Goal: Information Seeking & Learning: Learn about a topic

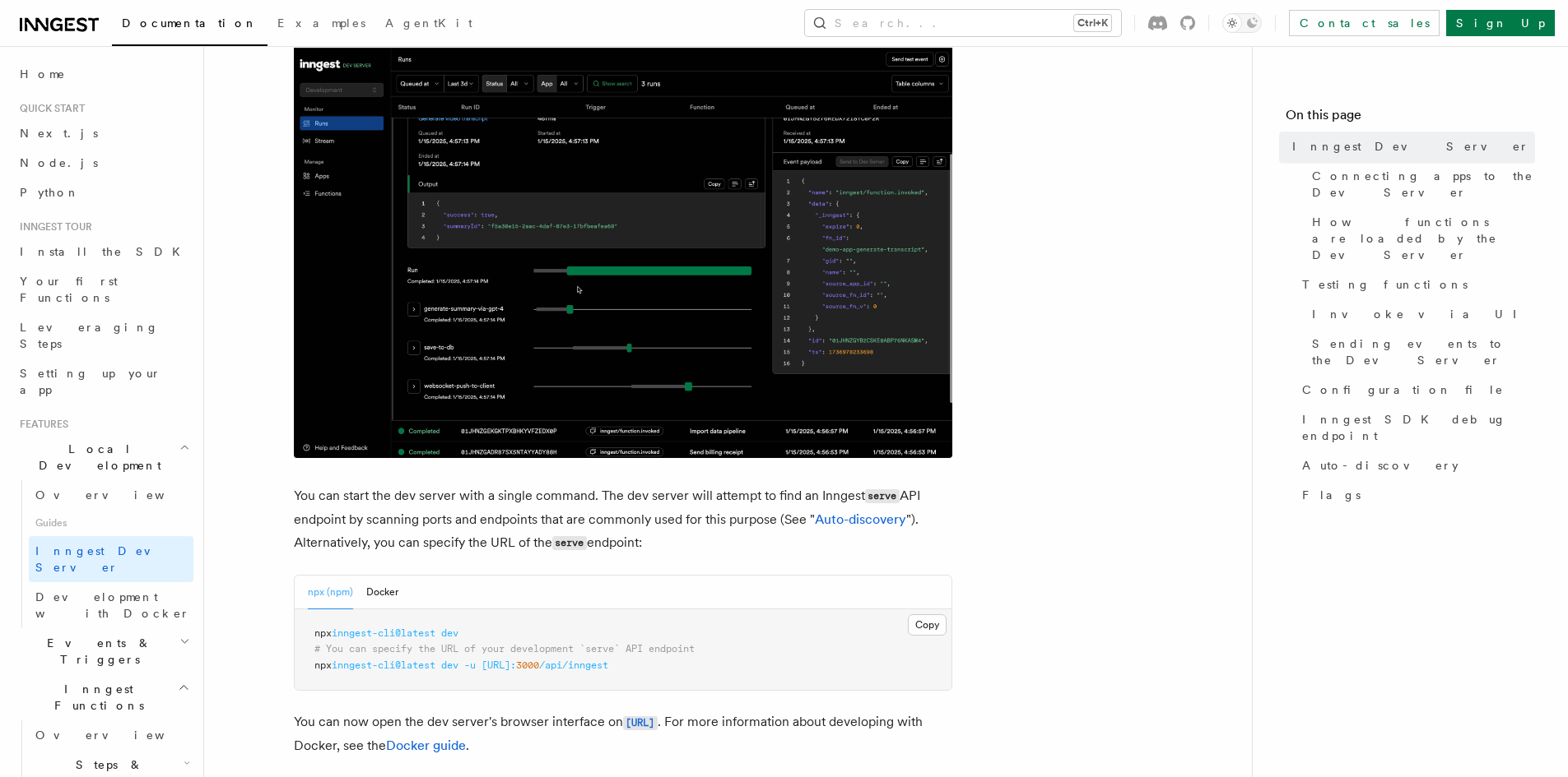
scroll to position [329, 0]
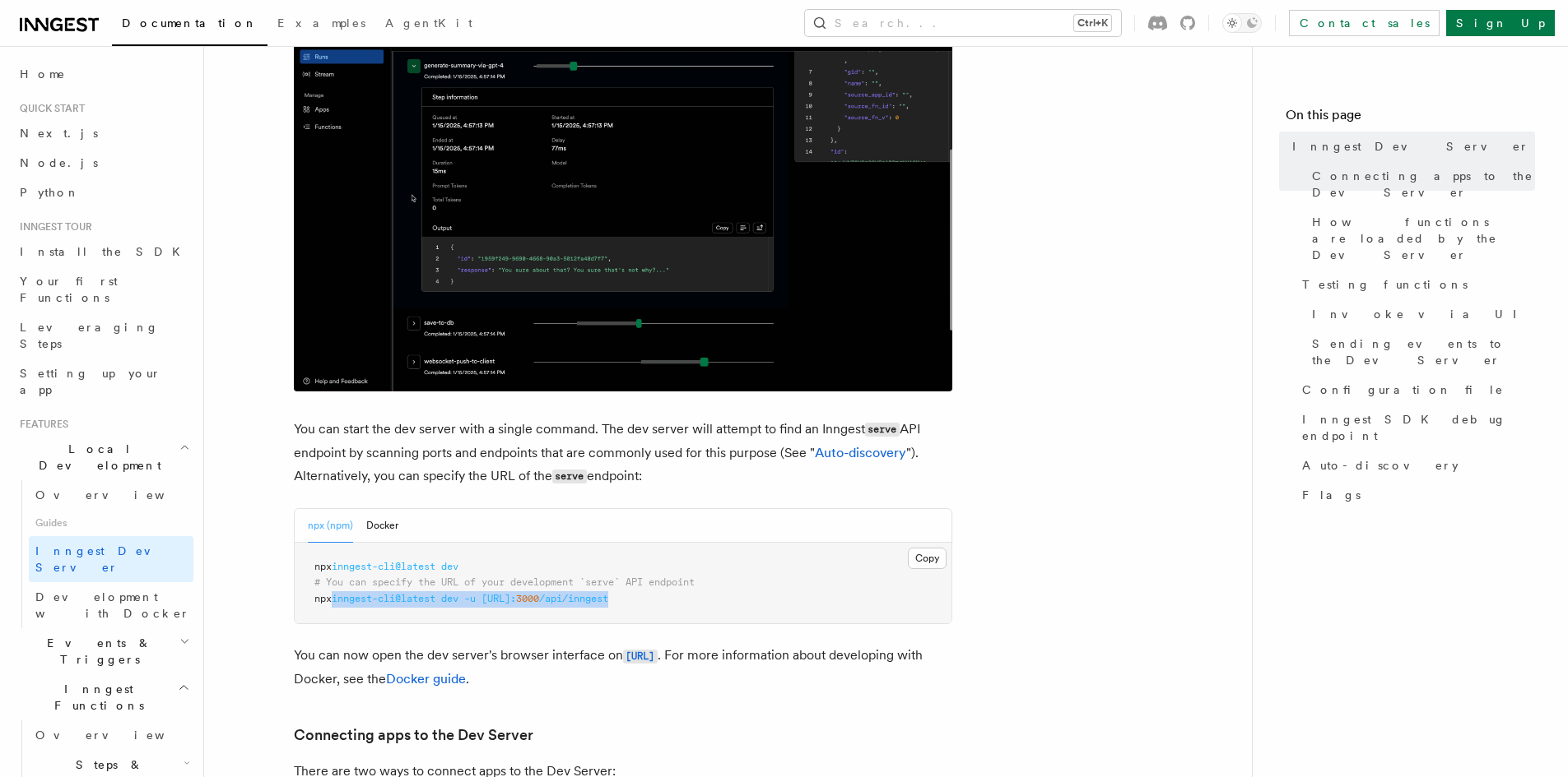
drag, startPoint x: 712, startPoint y: 599, endPoint x: 338, endPoint y: 599, distance: 374.0
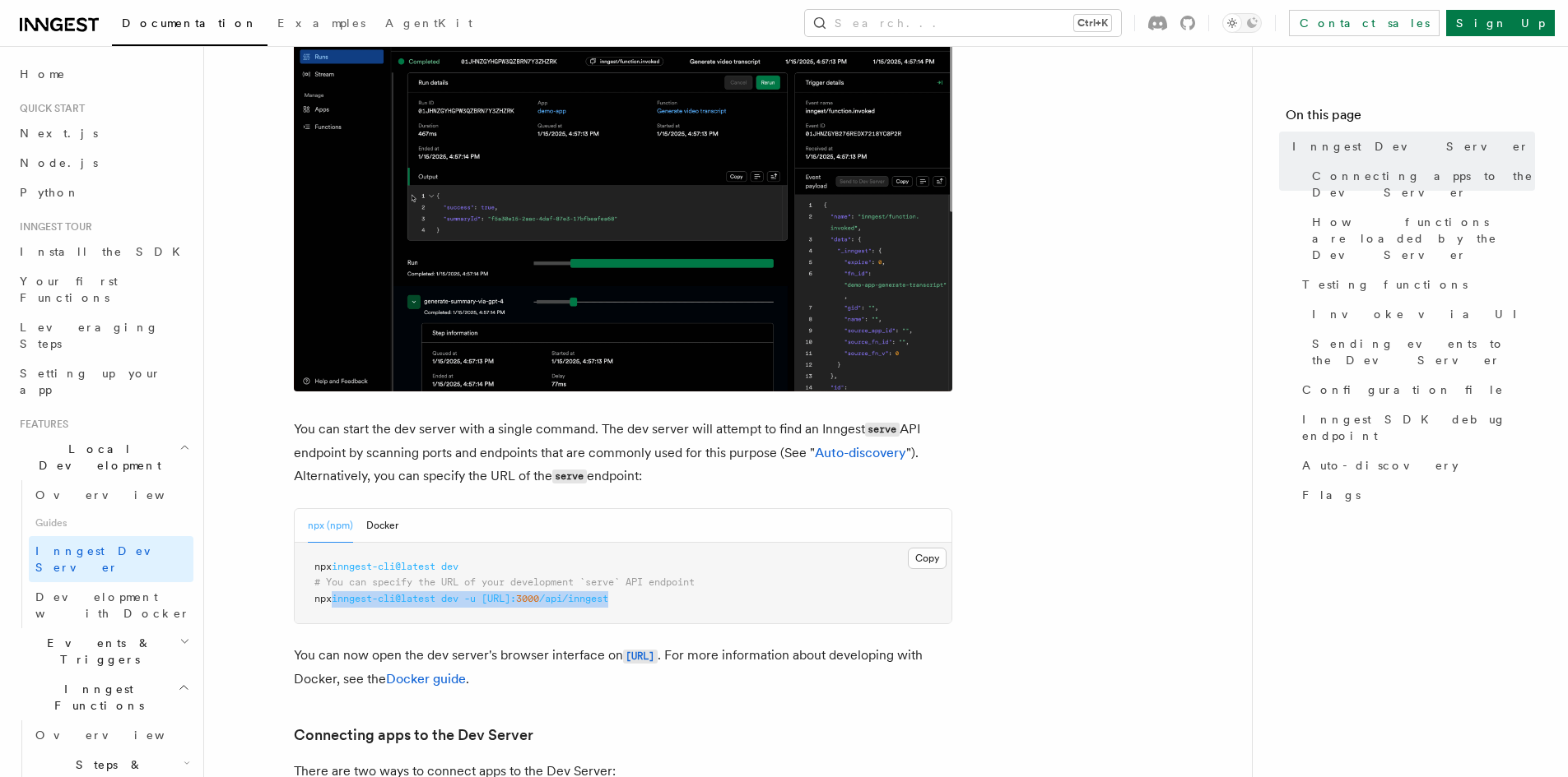
click at [338, 599] on pre "npx inngest-cli@latest dev # You can specify the URL of your development `serve…" at bounding box center [623, 584] width 657 height 82
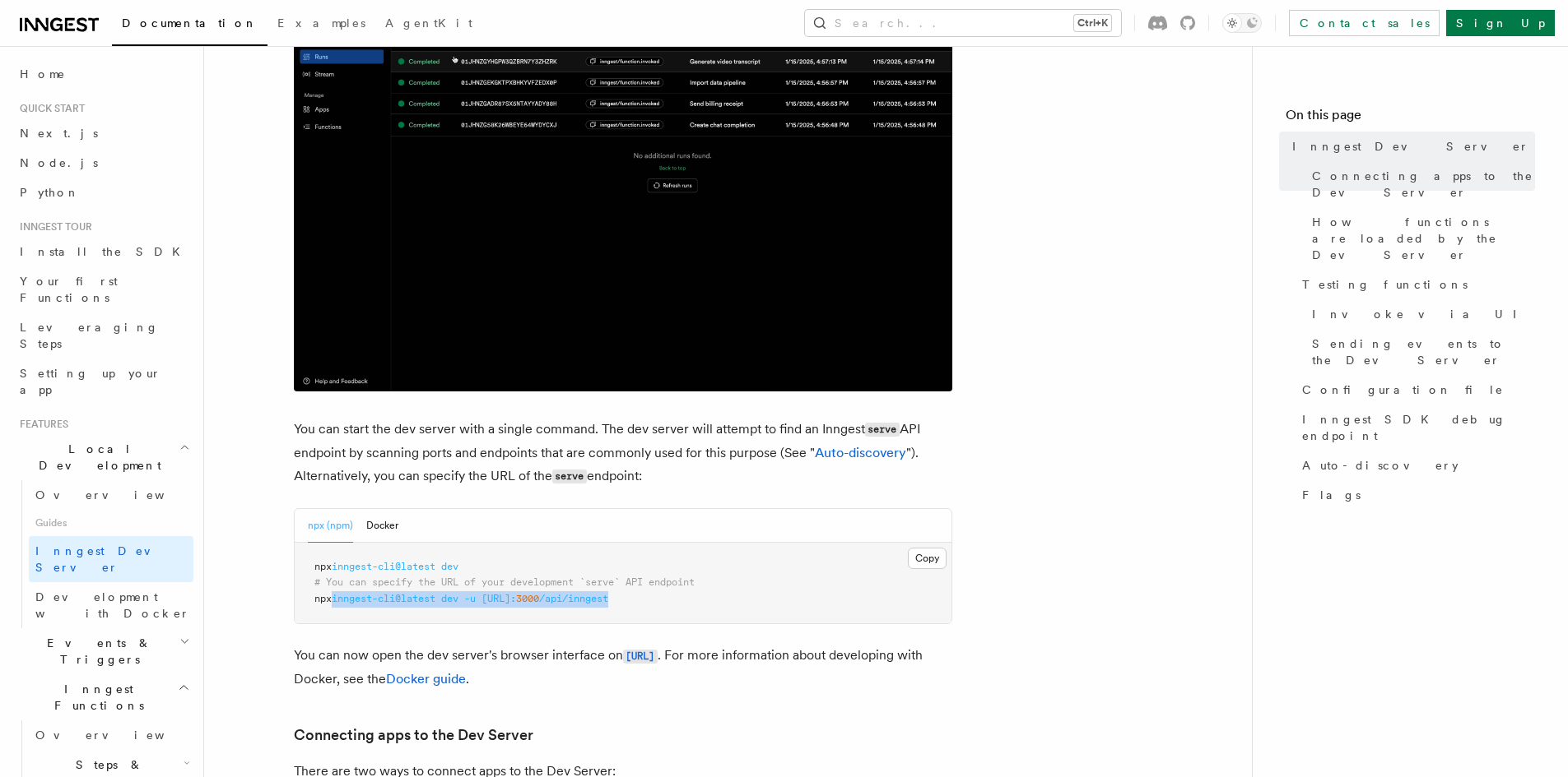
copy span "inngest-cli@latest dev -u [URL]: 3000 /api/inngest"
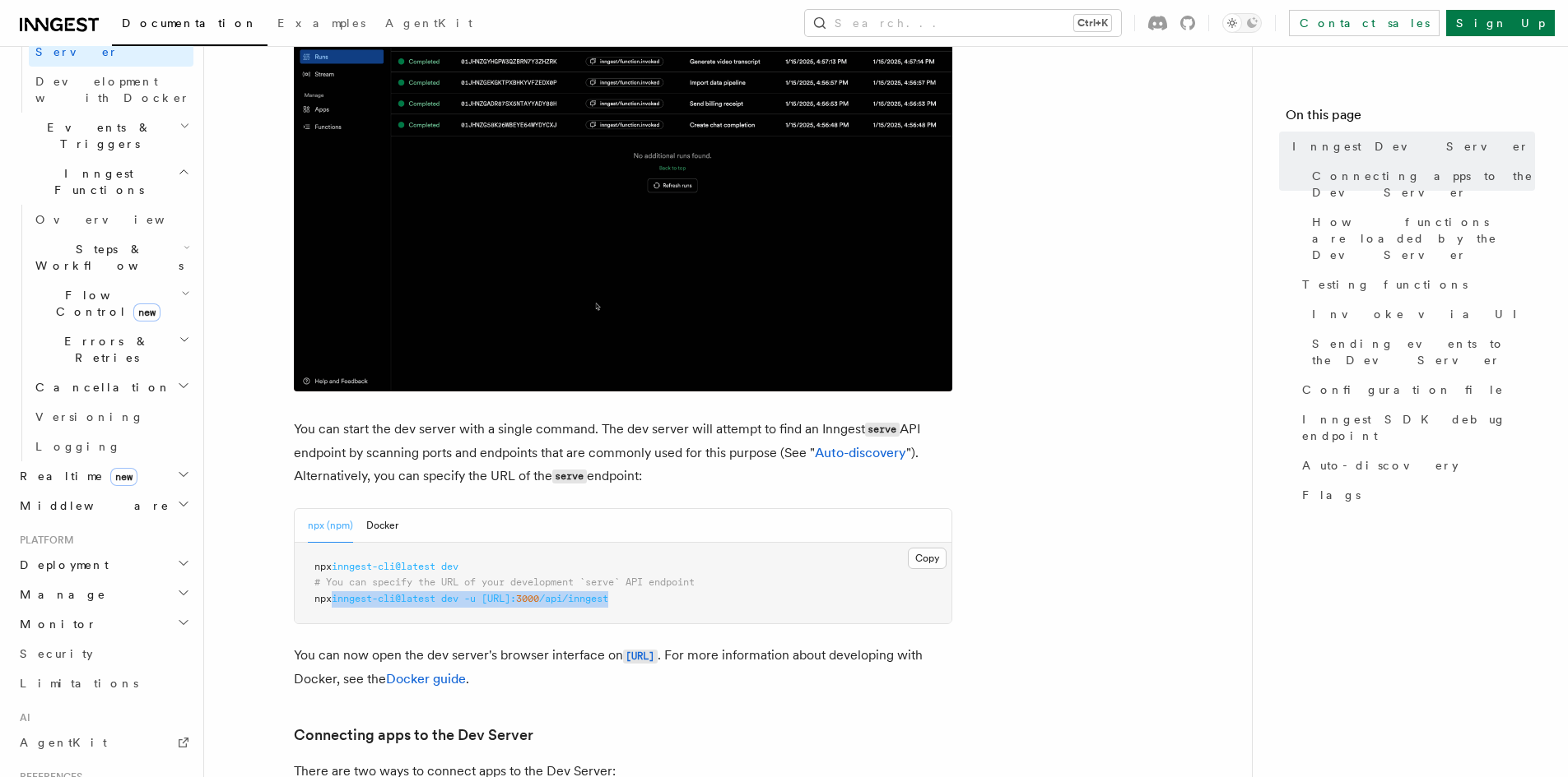
scroll to position [325, 0]
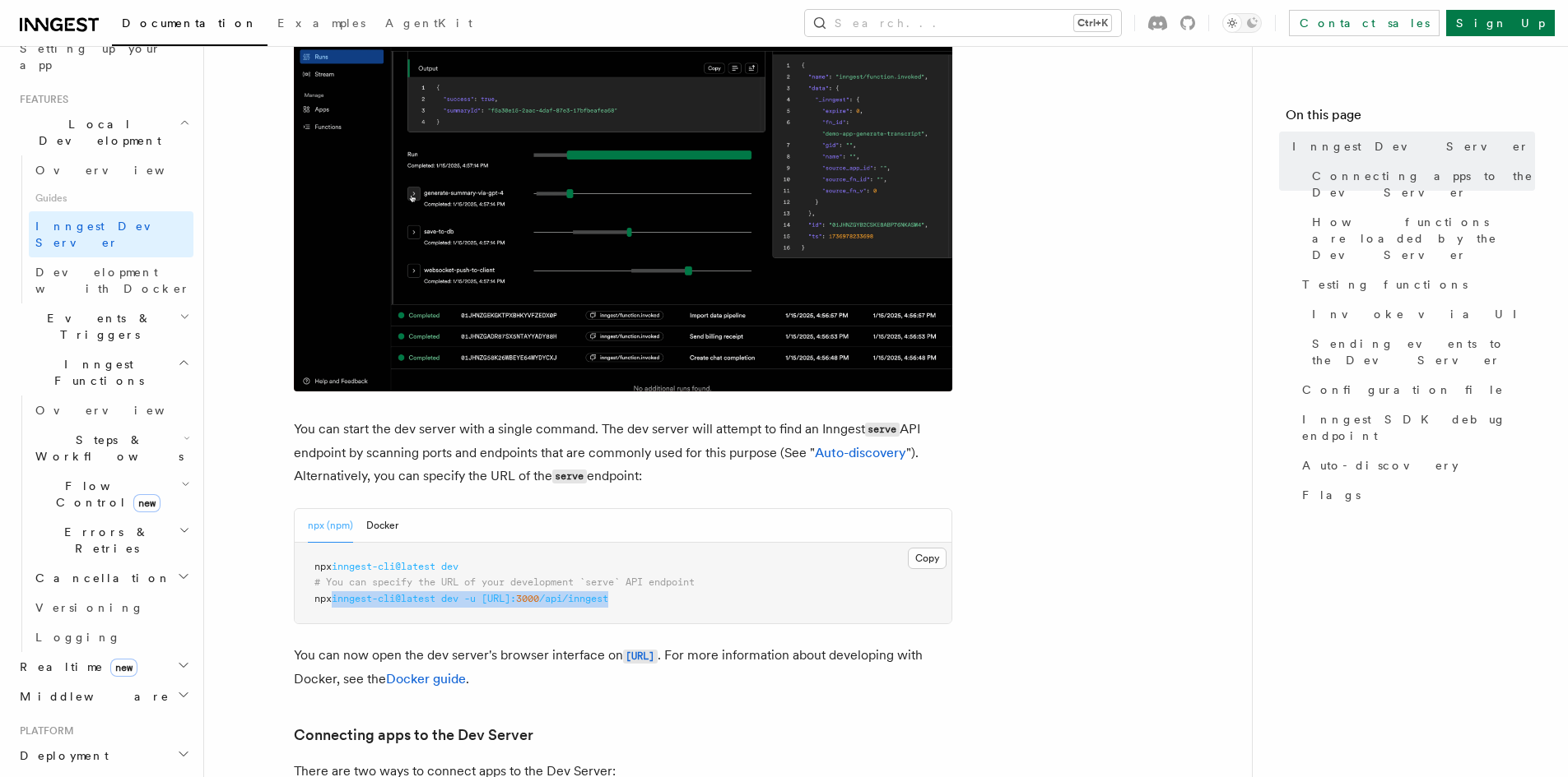
click at [124, 652] on h2 "Realtime new" at bounding box center [103, 667] width 180 height 29
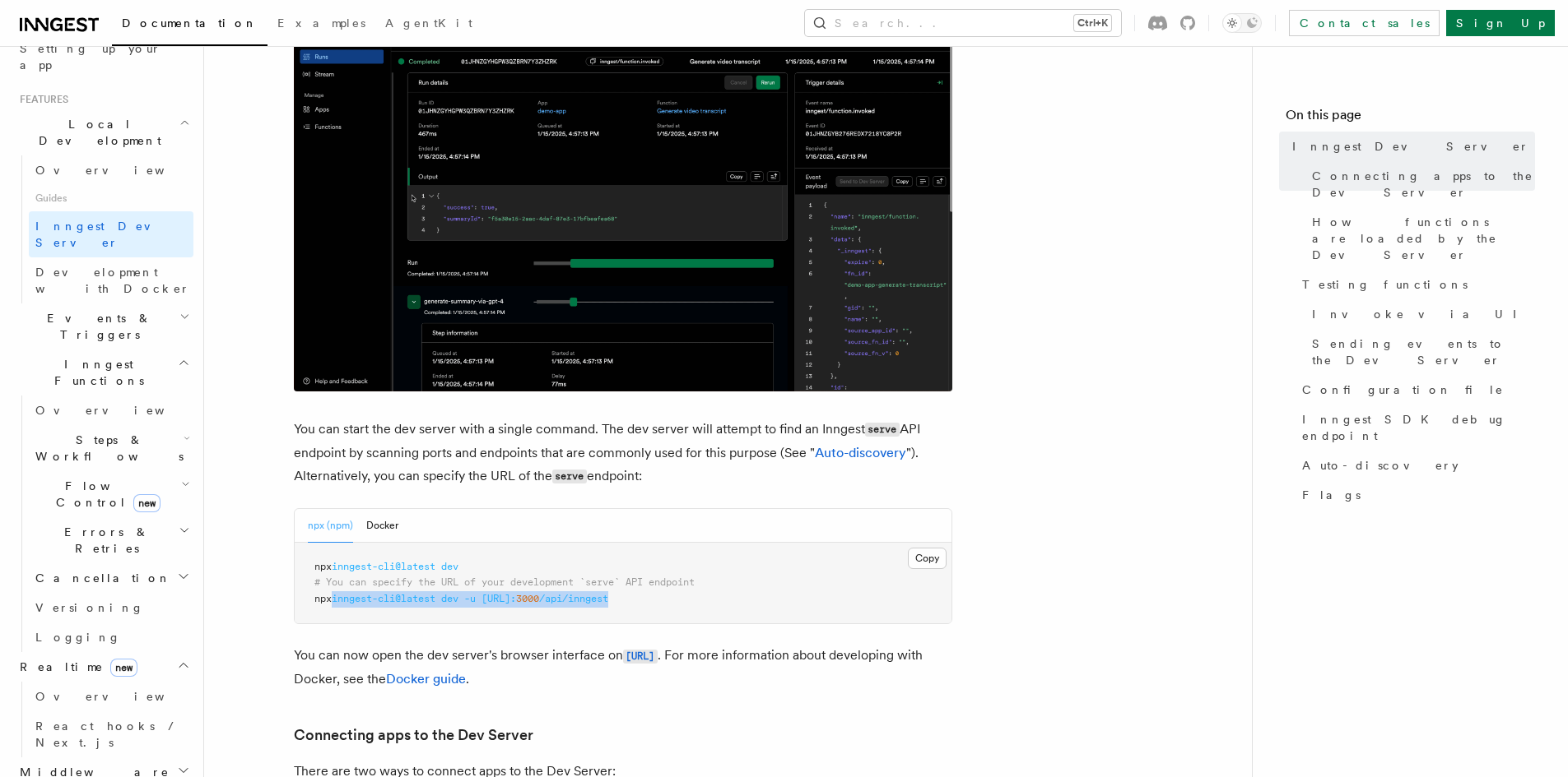
click at [124, 652] on h2 "Realtime new" at bounding box center [103, 667] width 180 height 29
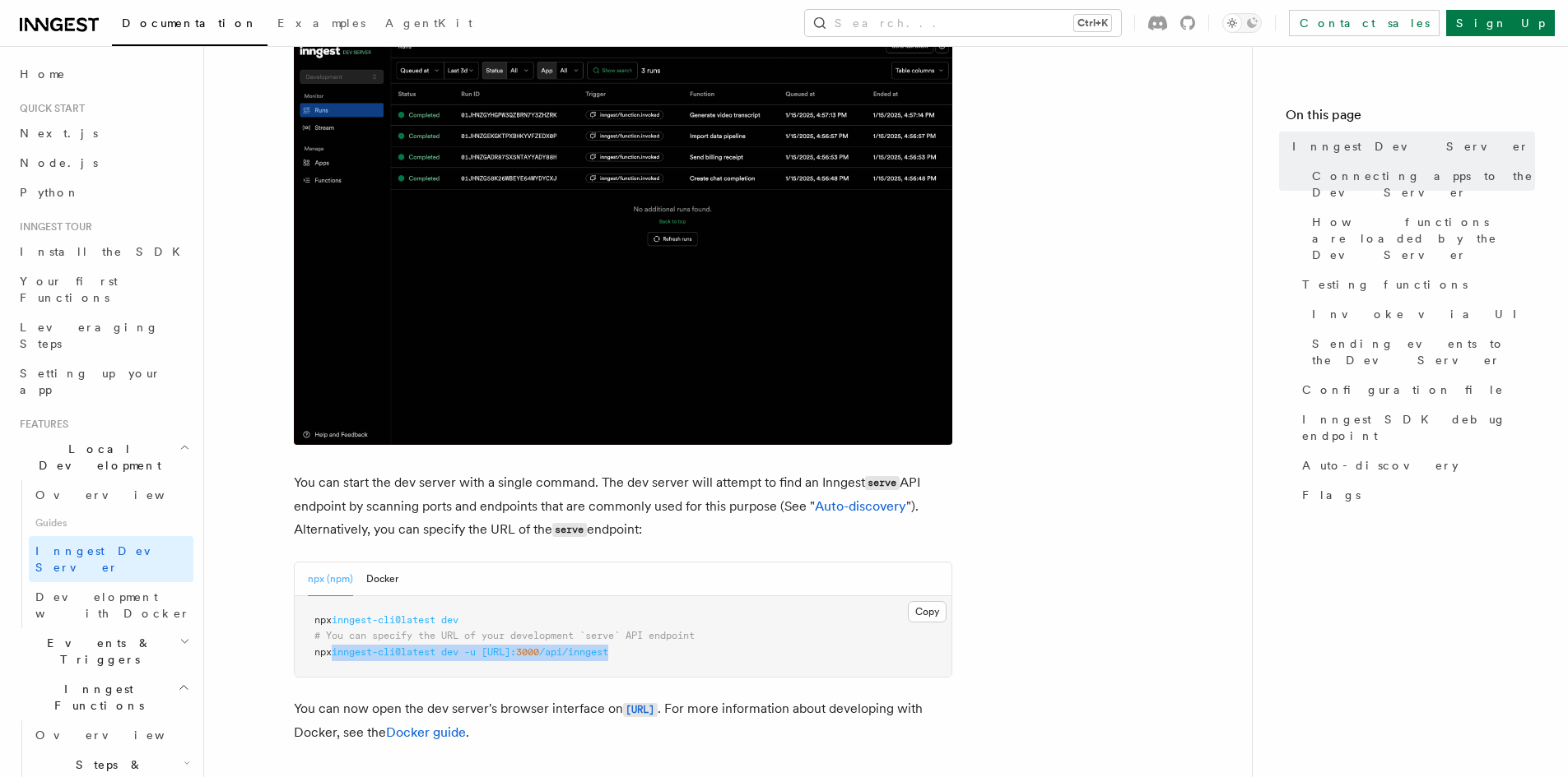
scroll to position [0, 0]
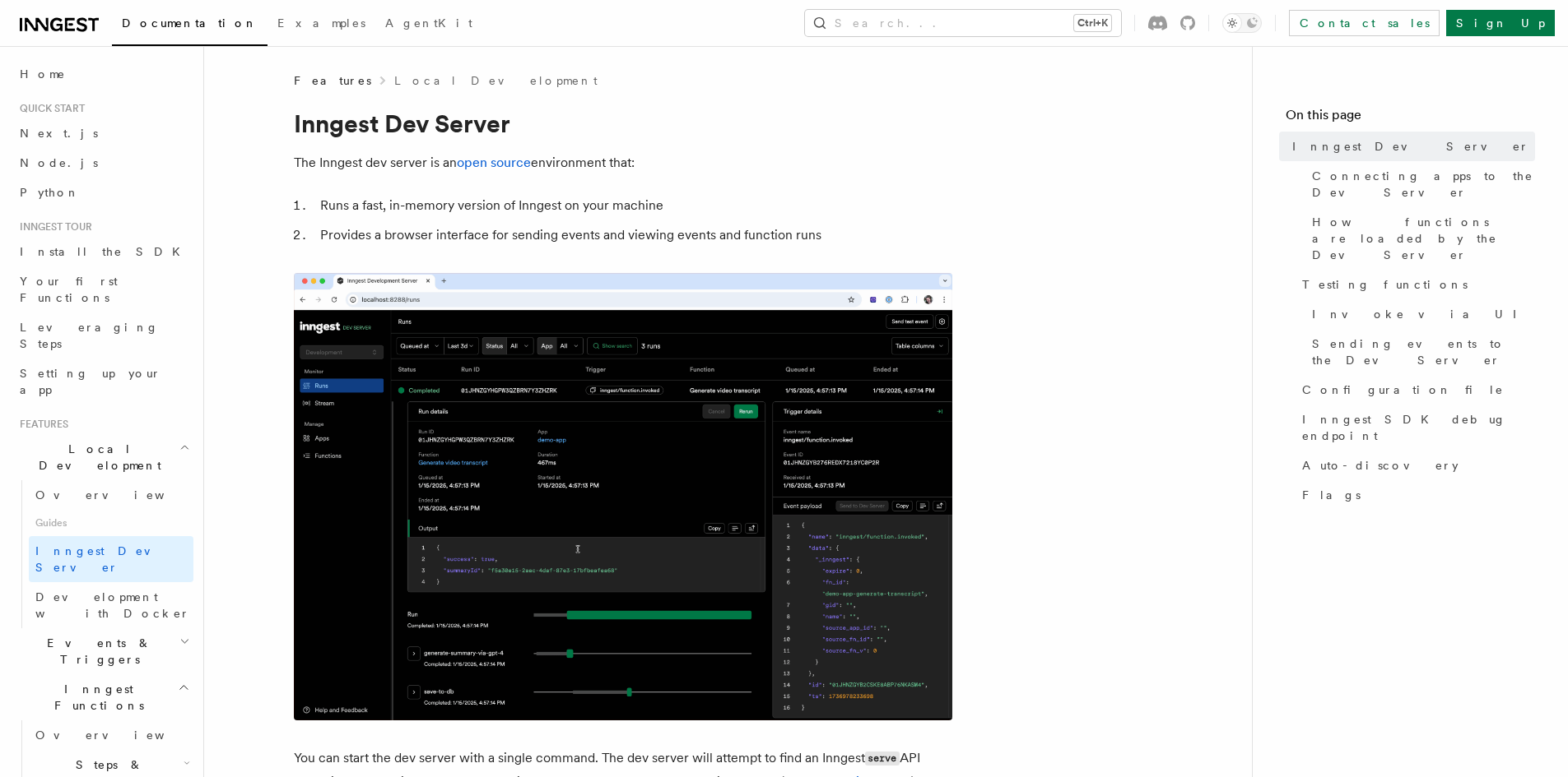
click at [102, 635] on span "Events & Triggers" at bounding box center [96, 651] width 167 height 33
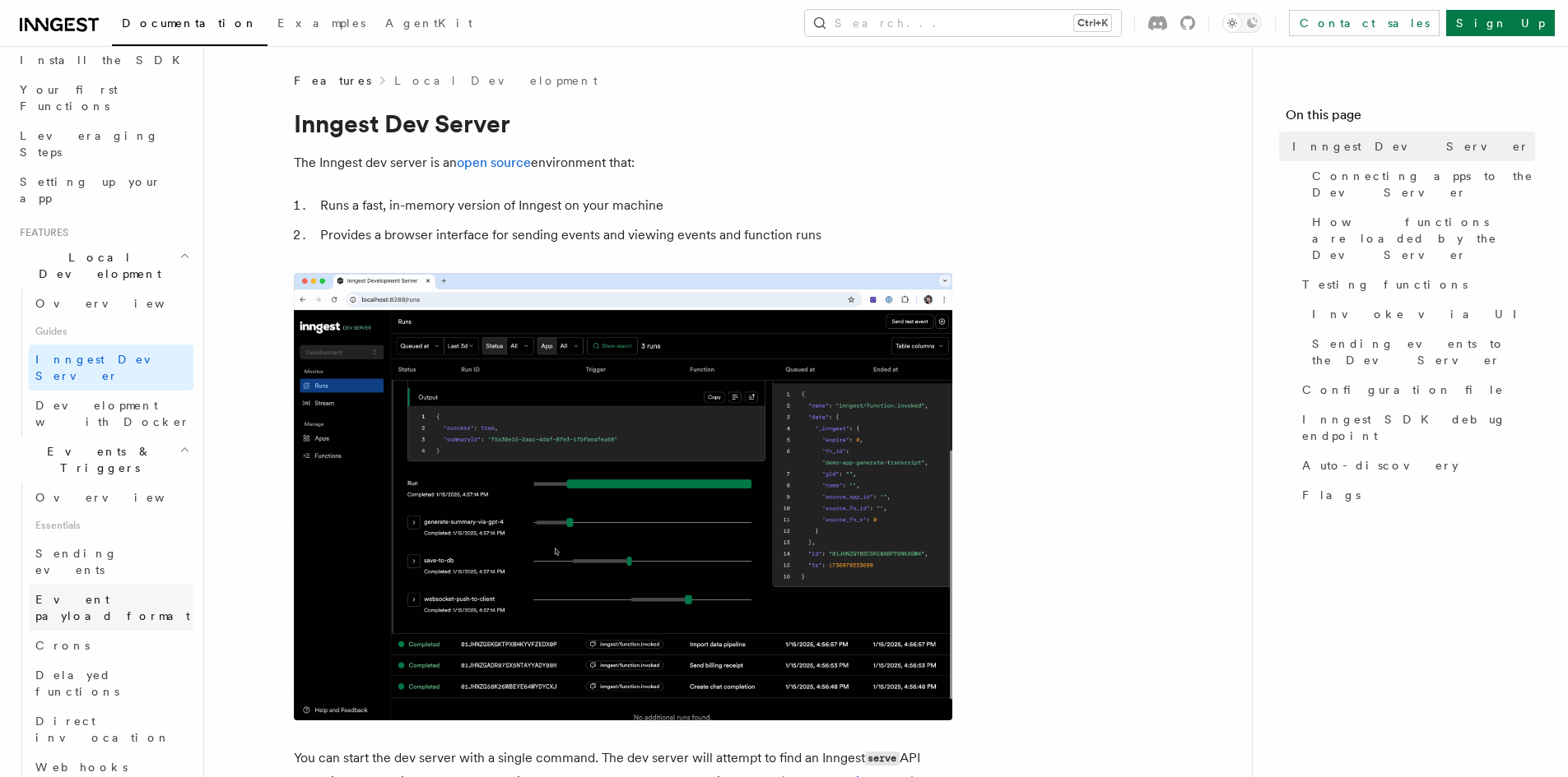
scroll to position [247, 0]
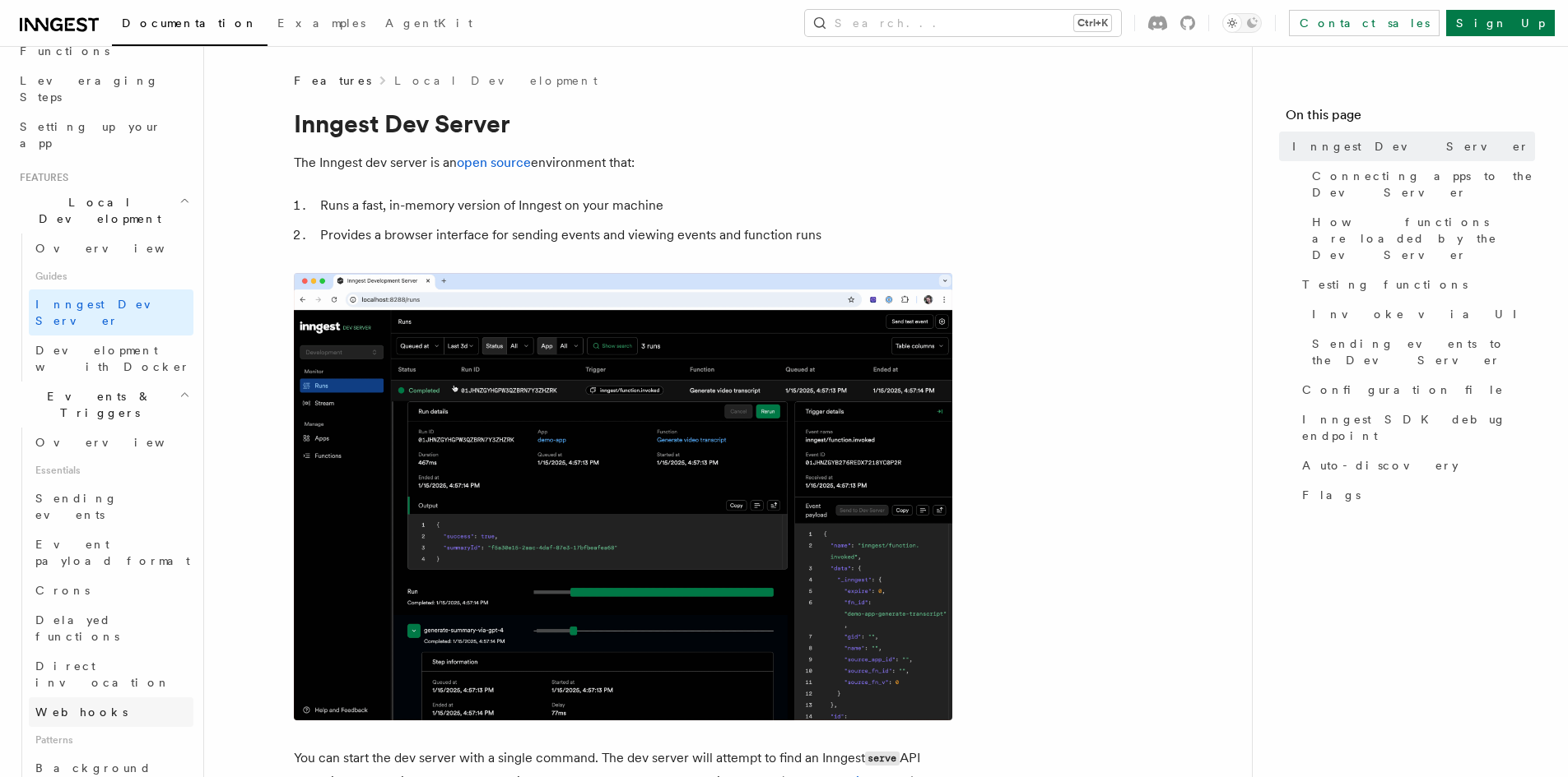
click at [96, 697] on link "Webhooks" at bounding box center [111, 712] width 165 height 29
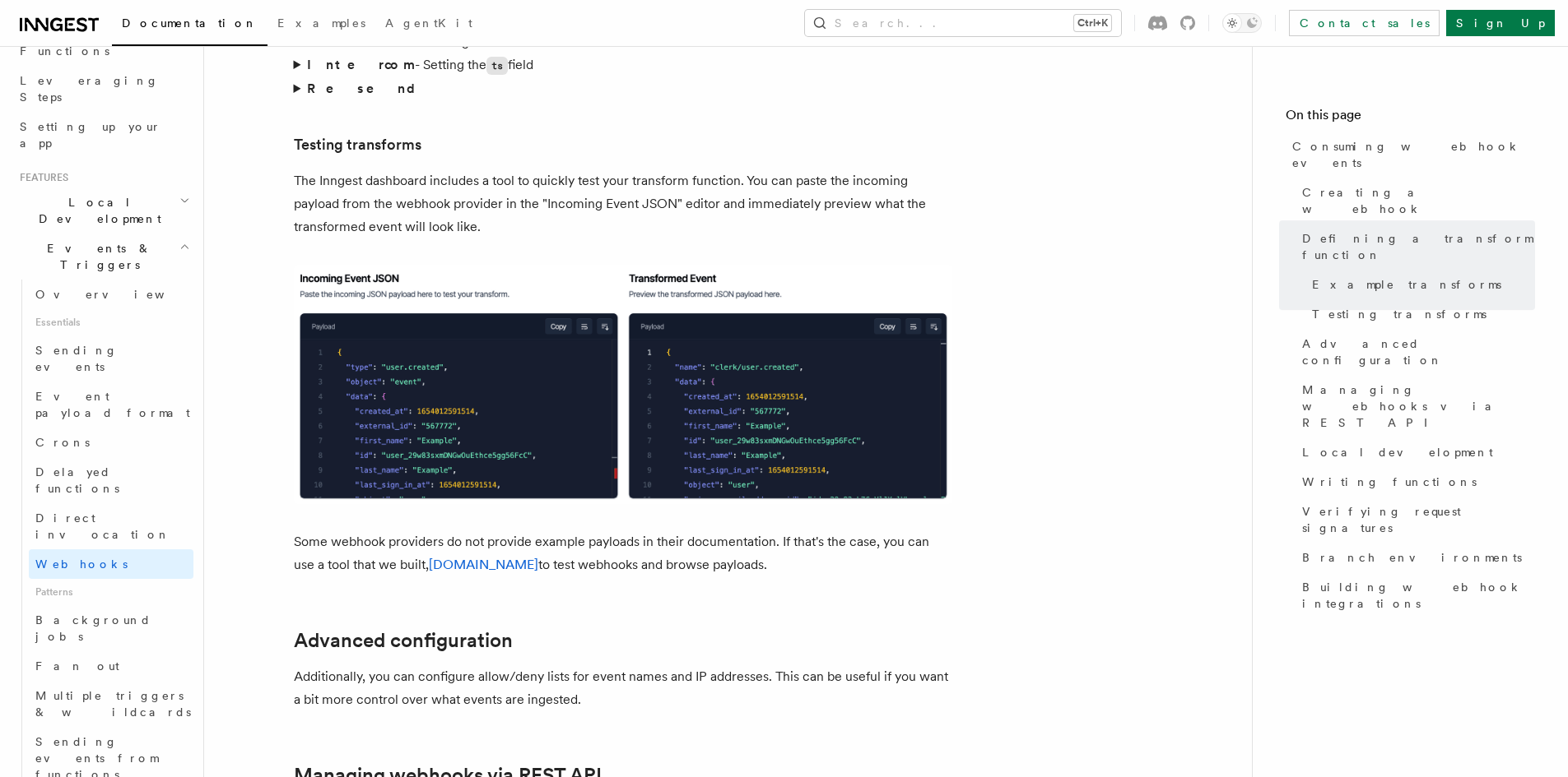
scroll to position [2961, 0]
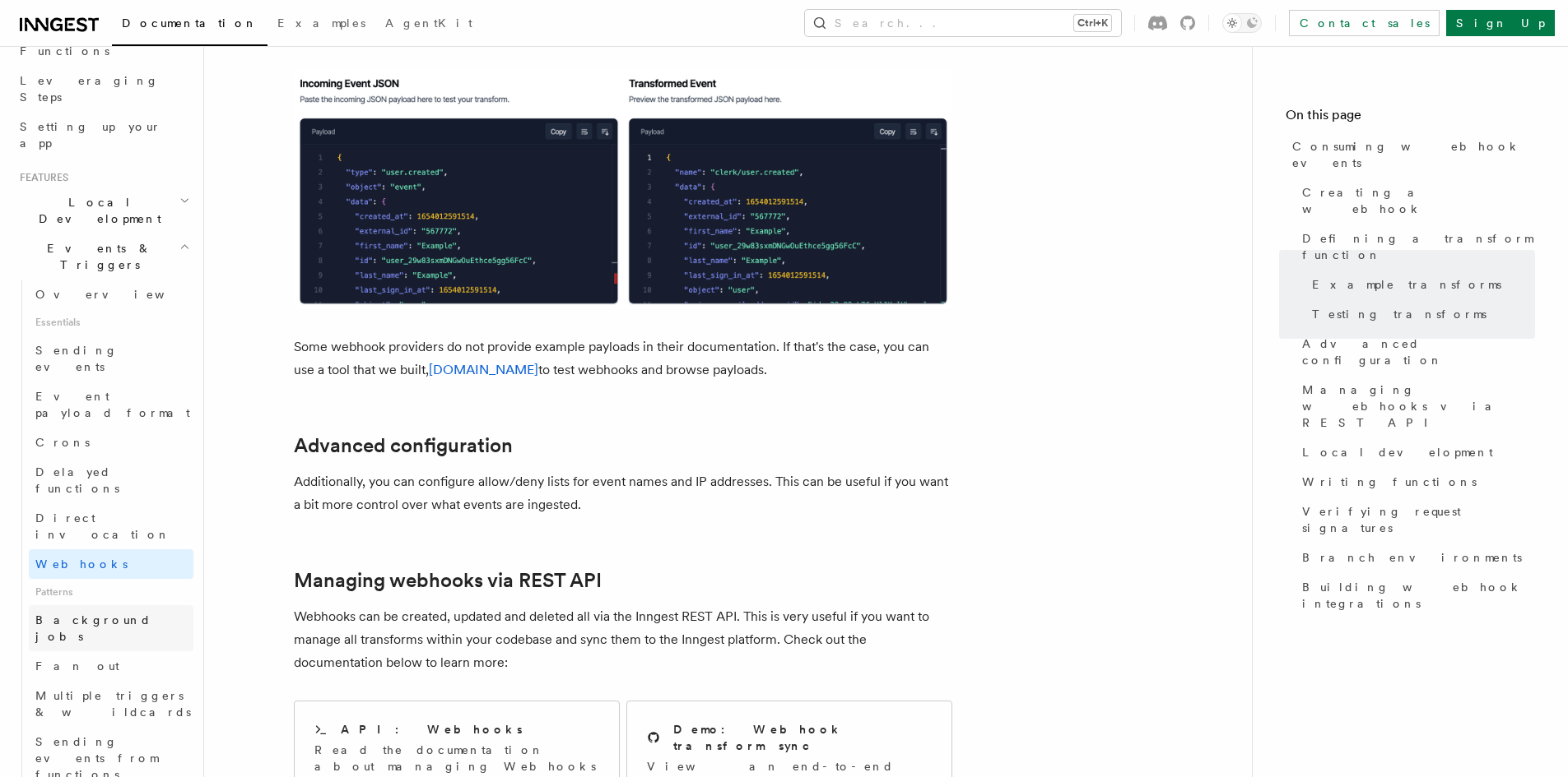
click at [92, 605] on link "Background jobs" at bounding box center [111, 628] width 165 height 46
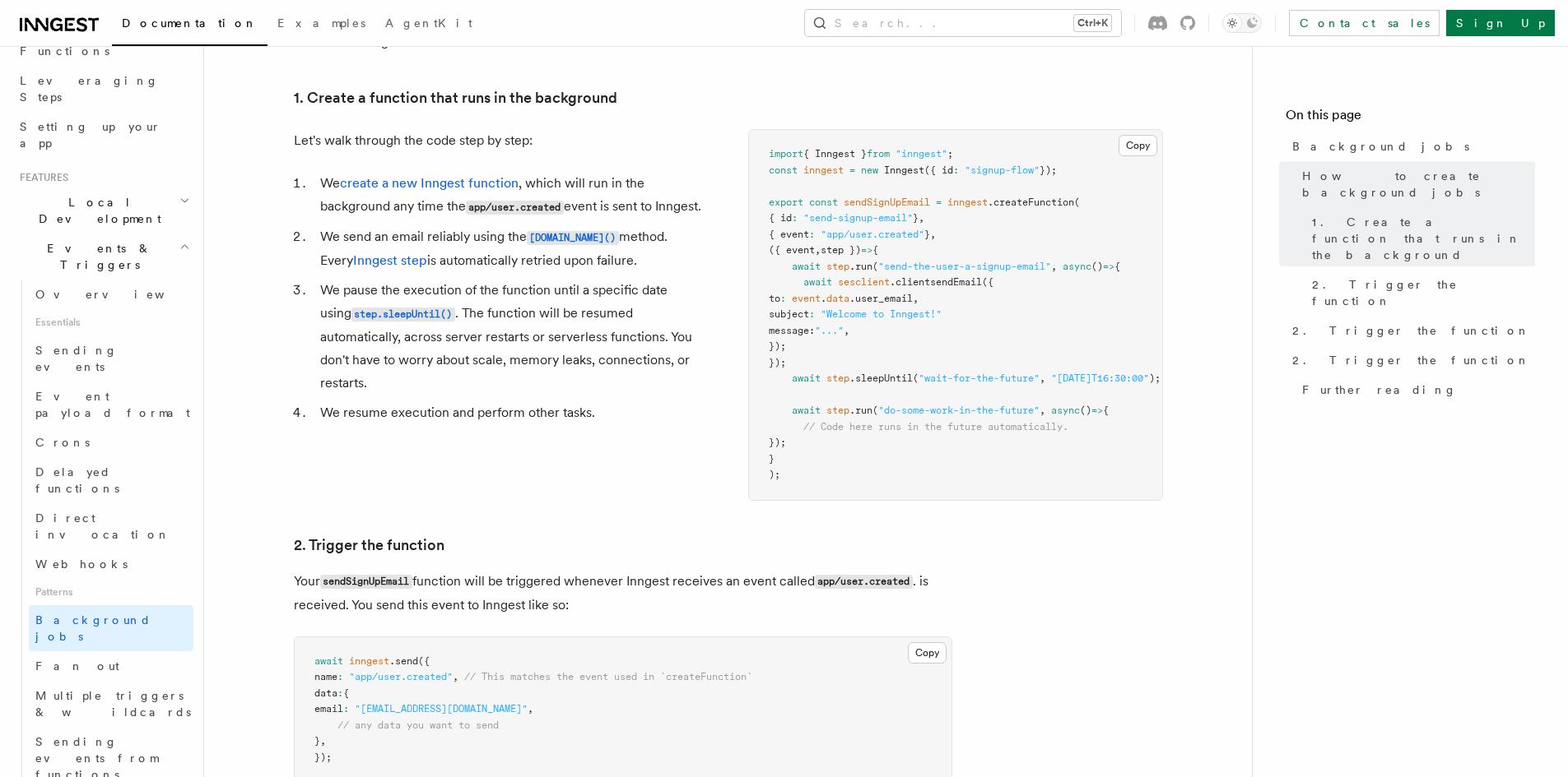
scroll to position [658, 0]
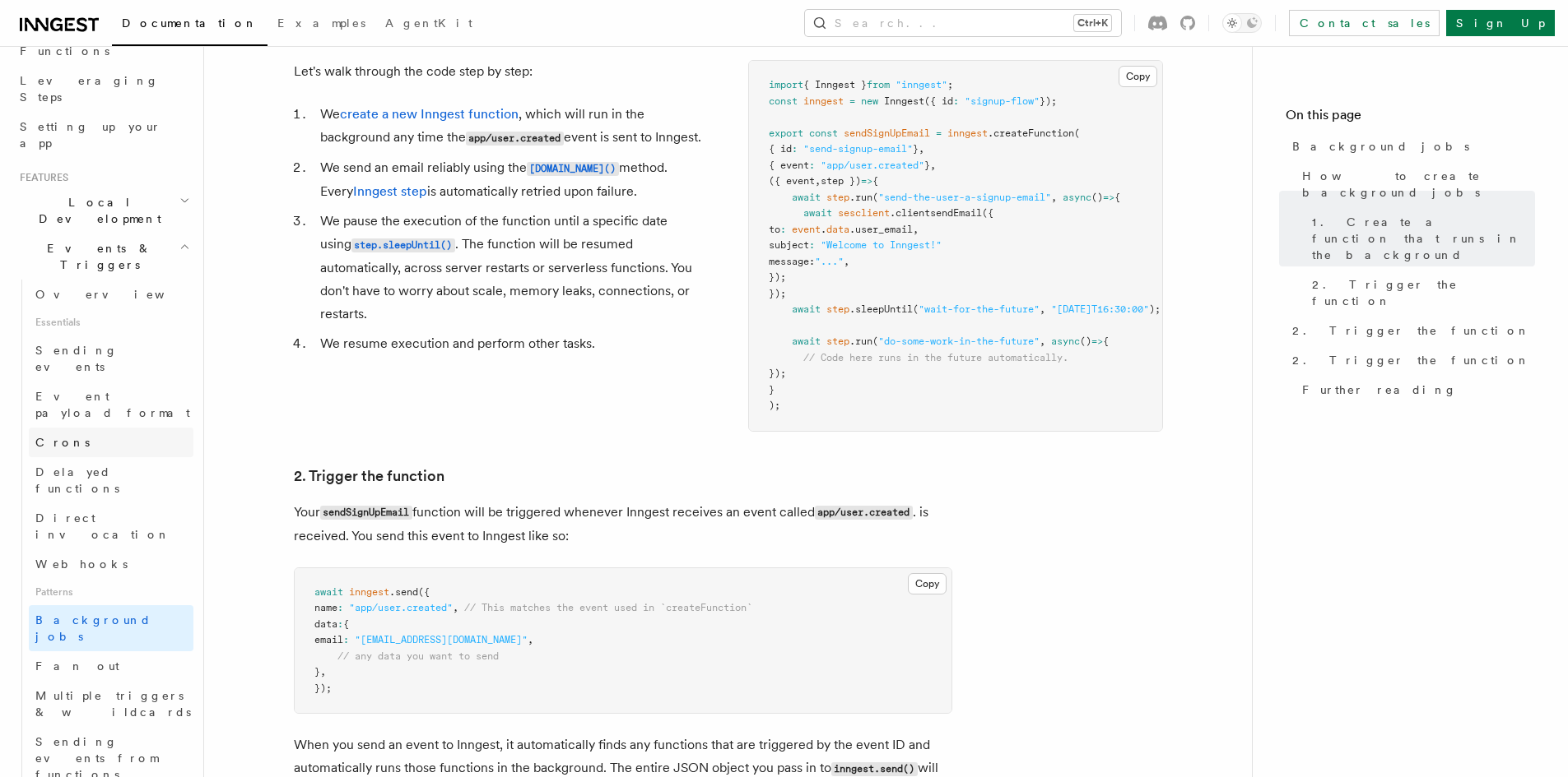
click at [102, 428] on link "Crons" at bounding box center [111, 442] width 165 height 29
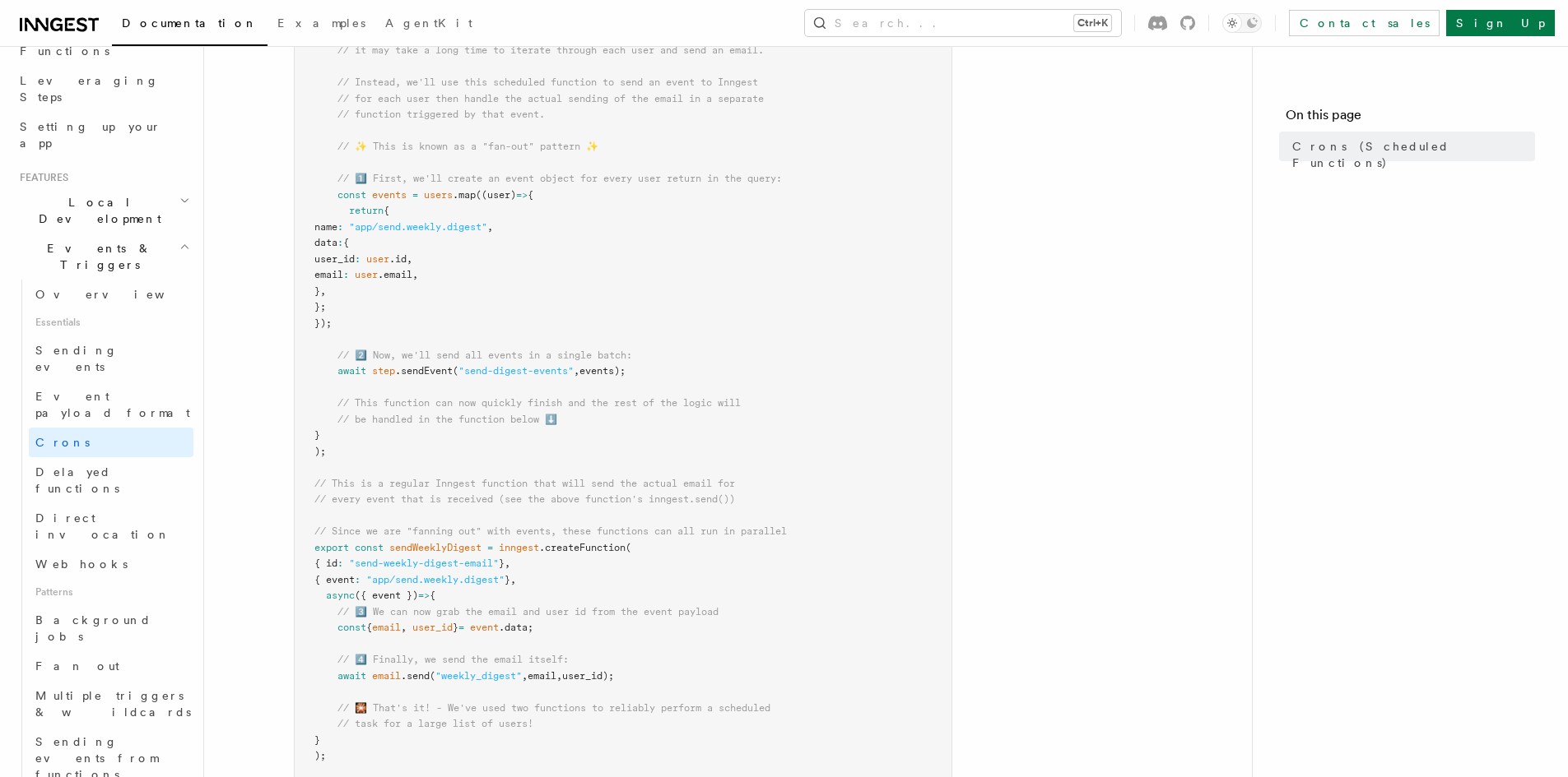
scroll to position [576, 0]
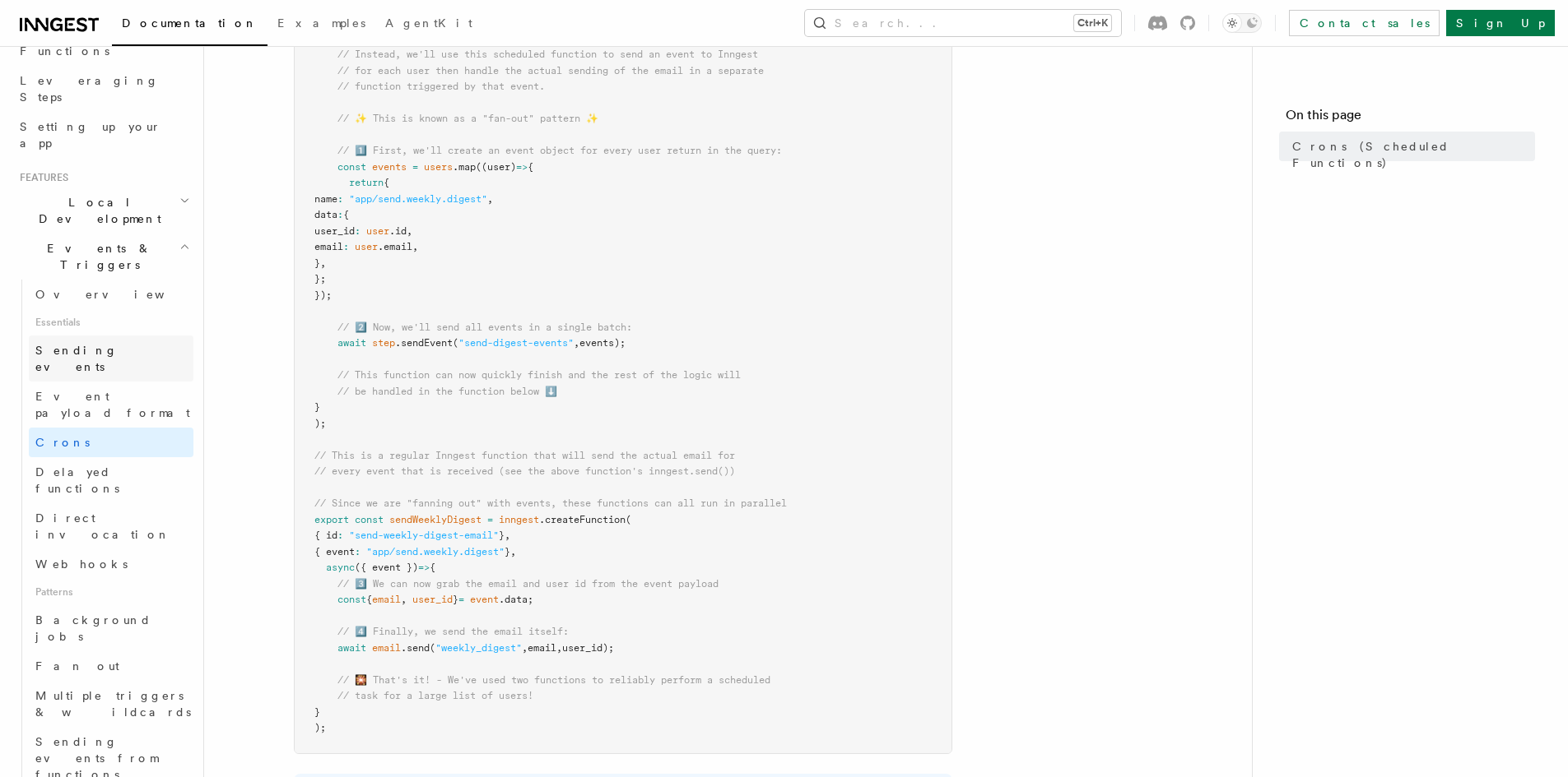
click at [90, 344] on span "Sending events" at bounding box center [76, 359] width 82 height 29
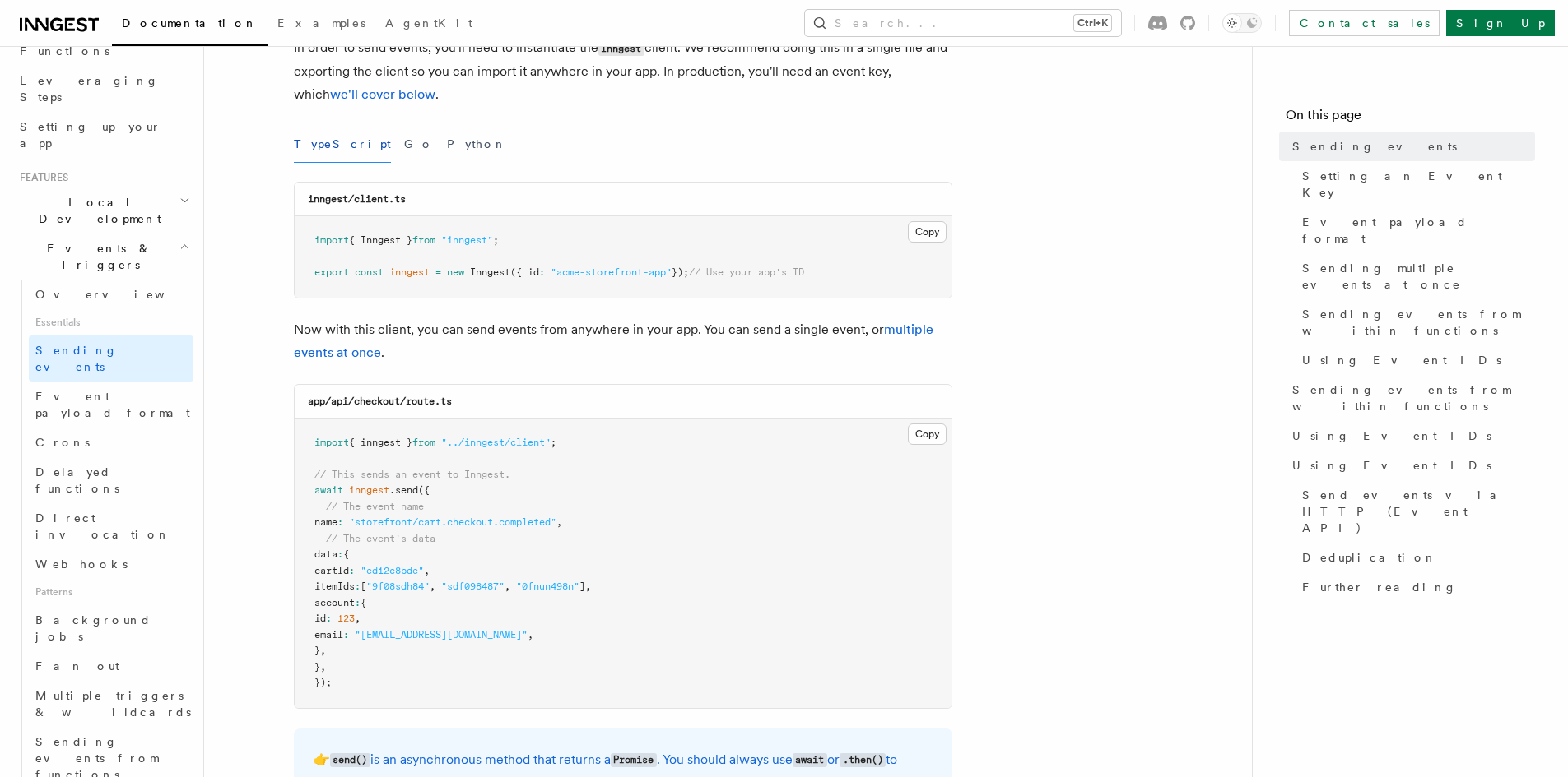
scroll to position [165, 0]
